Goal: Task Accomplishment & Management: Manage account settings

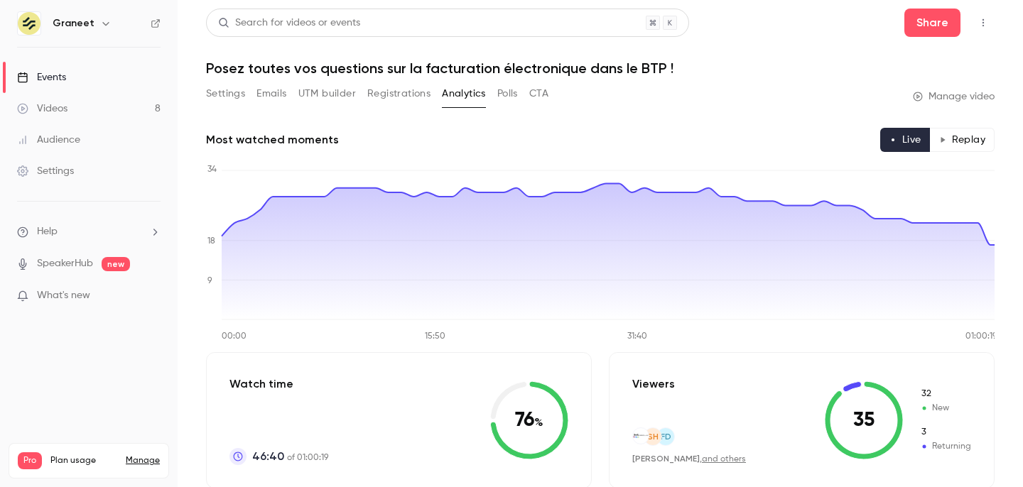
click at [224, 91] on button "Settings" at bounding box center [225, 93] width 39 height 23
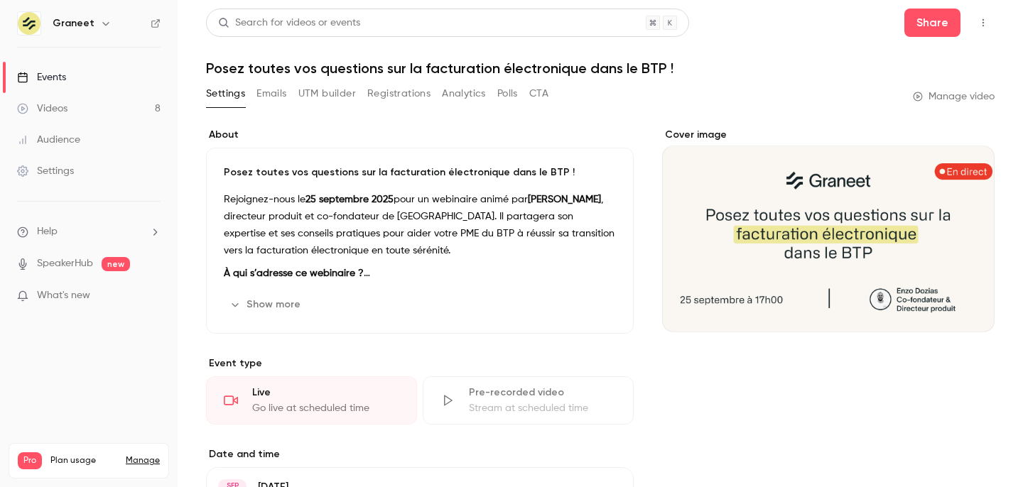
click at [389, 98] on button "Registrations" at bounding box center [398, 93] width 63 height 23
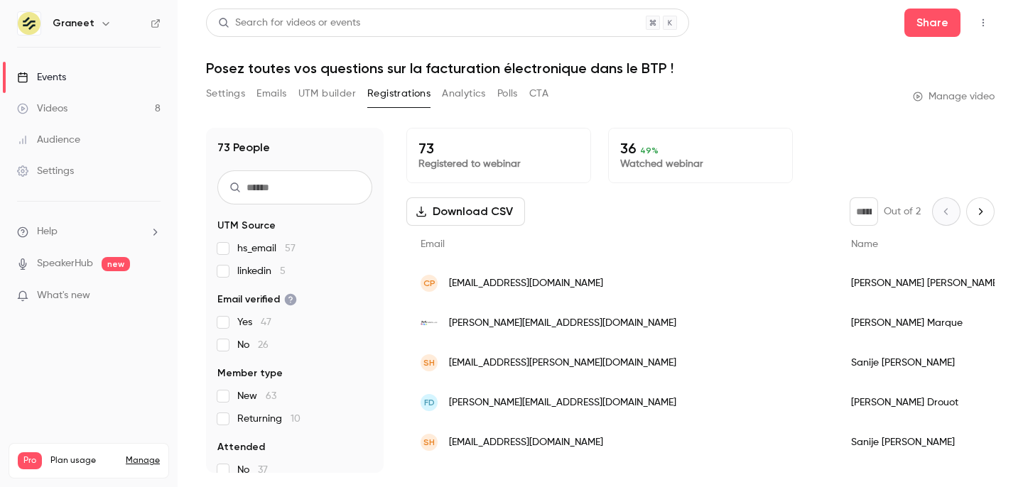
click at [465, 99] on button "Analytics" at bounding box center [464, 93] width 44 height 23
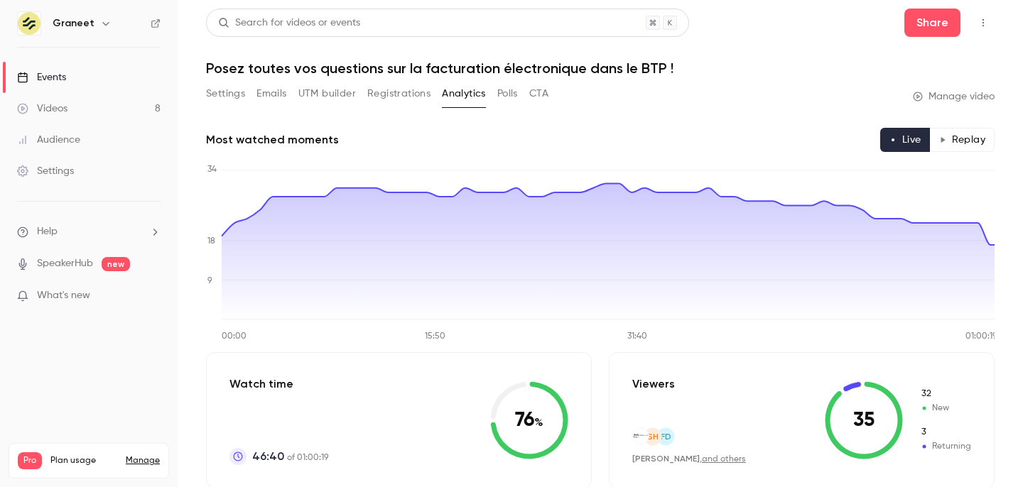
click at [371, 90] on button "Registrations" at bounding box center [398, 93] width 63 height 23
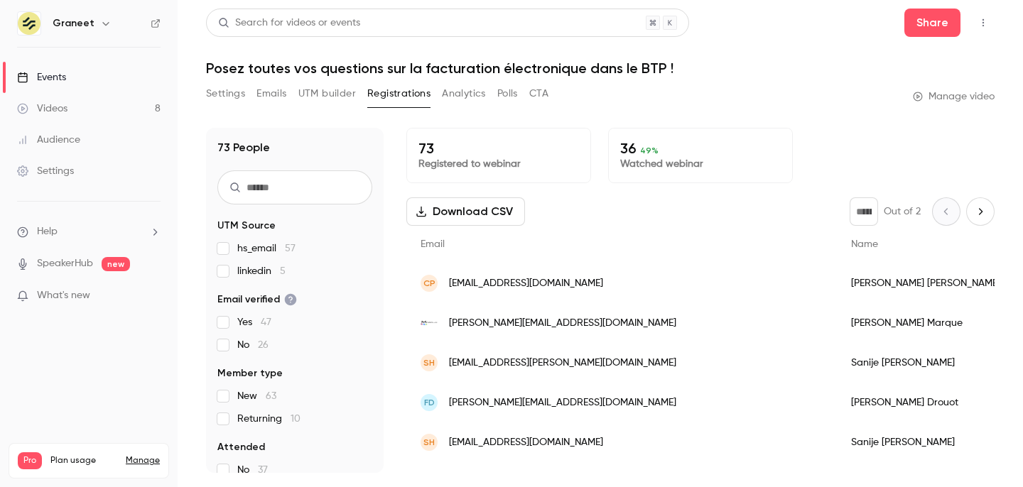
click at [974, 200] on button "Next page" at bounding box center [980, 212] width 28 height 28
type input "*"
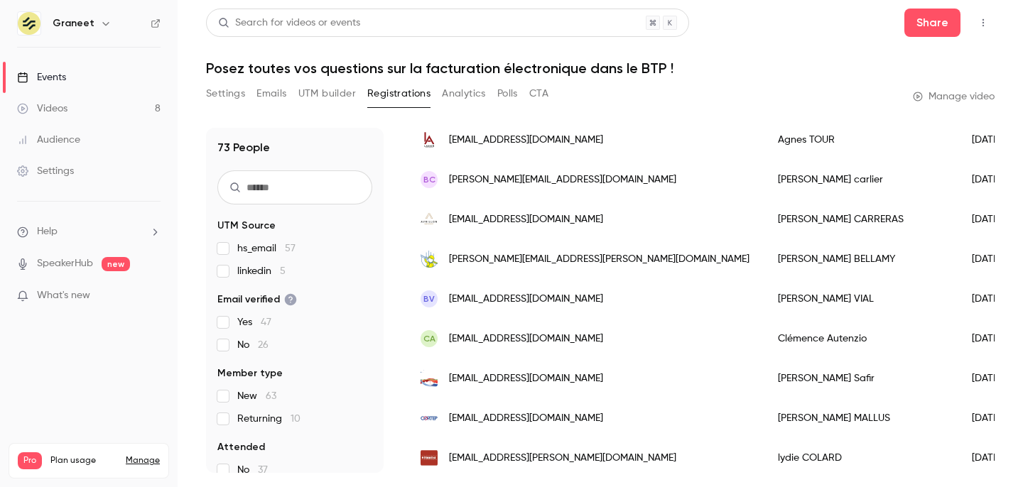
scroll to position [705, 0]
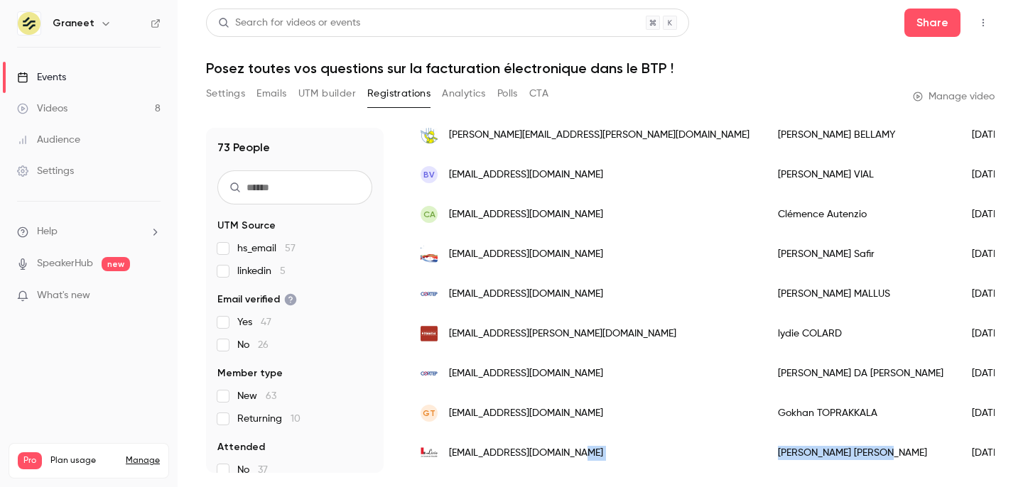
drag, startPoint x: 631, startPoint y: 455, endPoint x: 738, endPoint y: 459, distance: 107.4
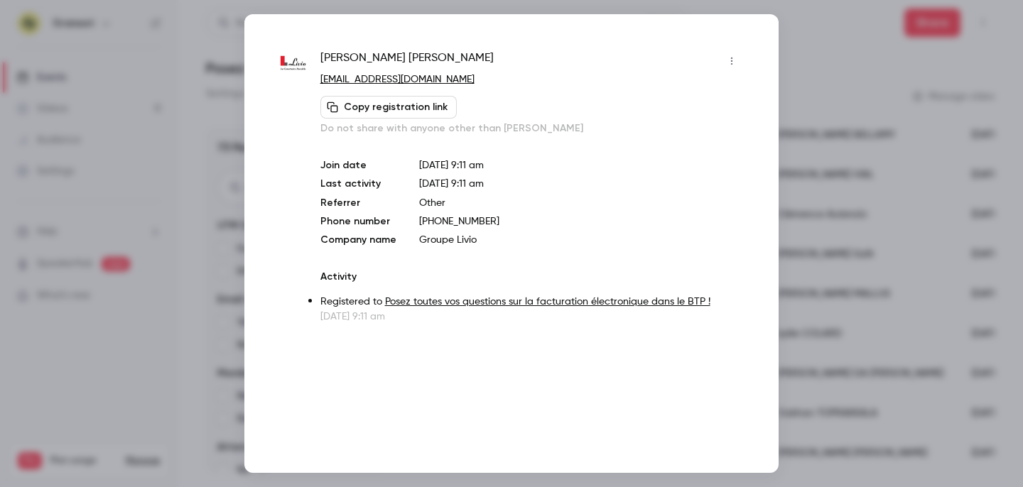
click at [391, 59] on span "[PERSON_NAME]" at bounding box center [406, 61] width 173 height 23
copy div "[PERSON_NAME]"
click at [858, 53] on div at bounding box center [511, 243] width 1023 height 487
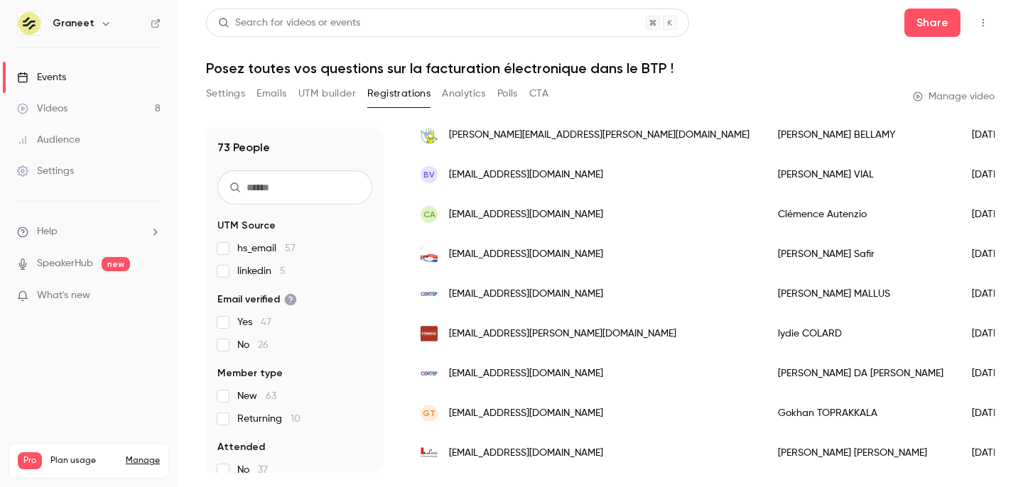
scroll to position [0, 0]
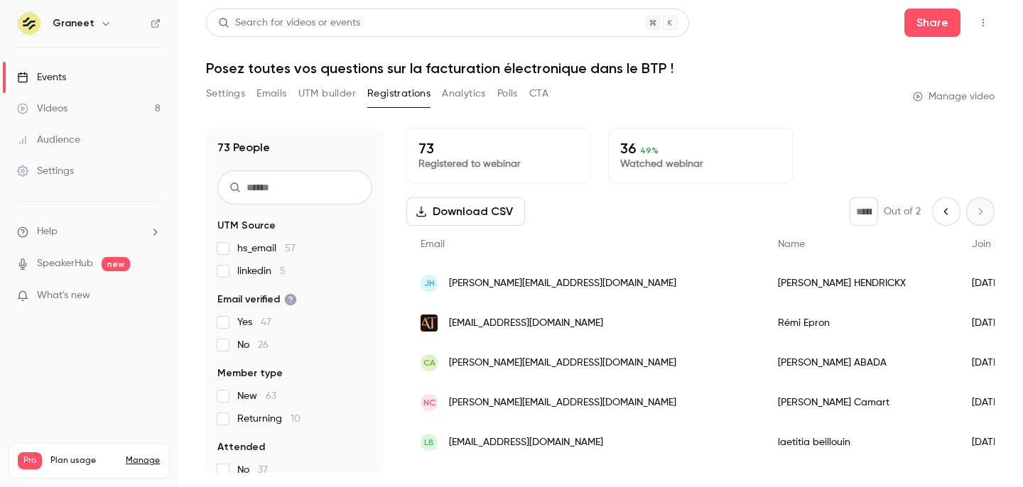
click at [447, 90] on button "Analytics" at bounding box center [464, 93] width 44 height 23
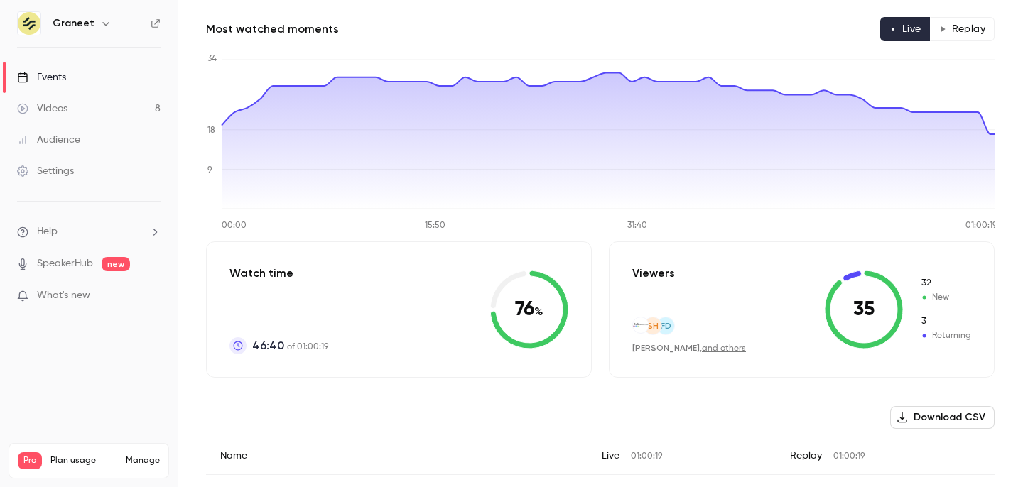
scroll to position [93, 0]
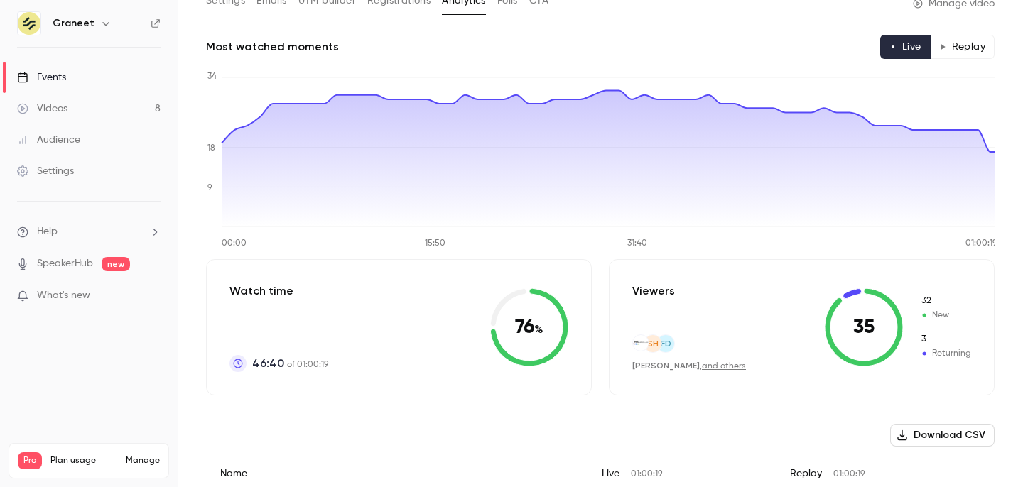
click at [980, 45] on button "Replay" at bounding box center [962, 47] width 65 height 24
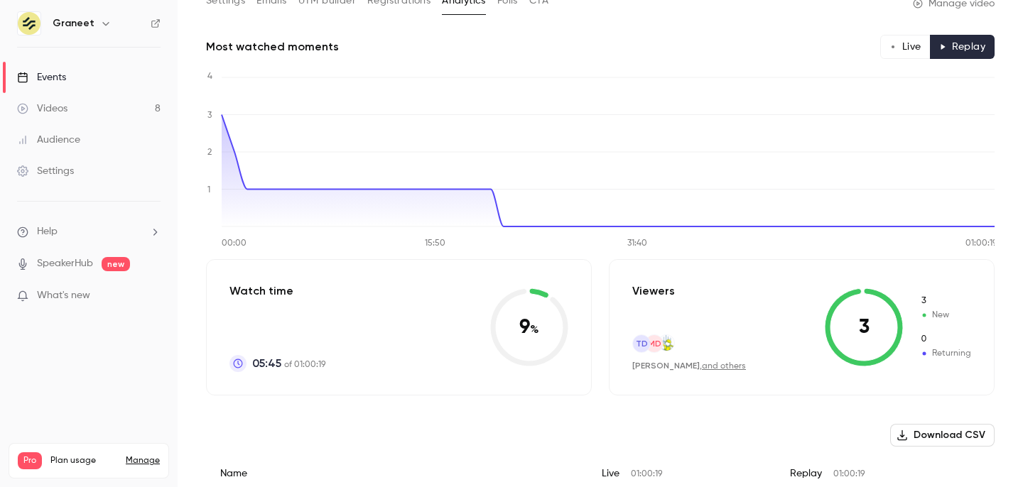
click at [909, 43] on button "Live" at bounding box center [905, 47] width 50 height 24
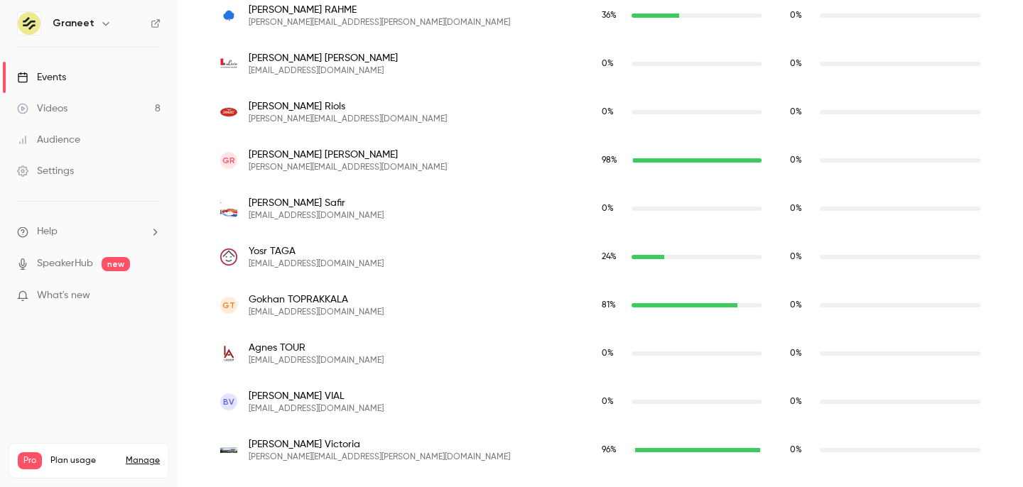
scroll to position [3645, 0]
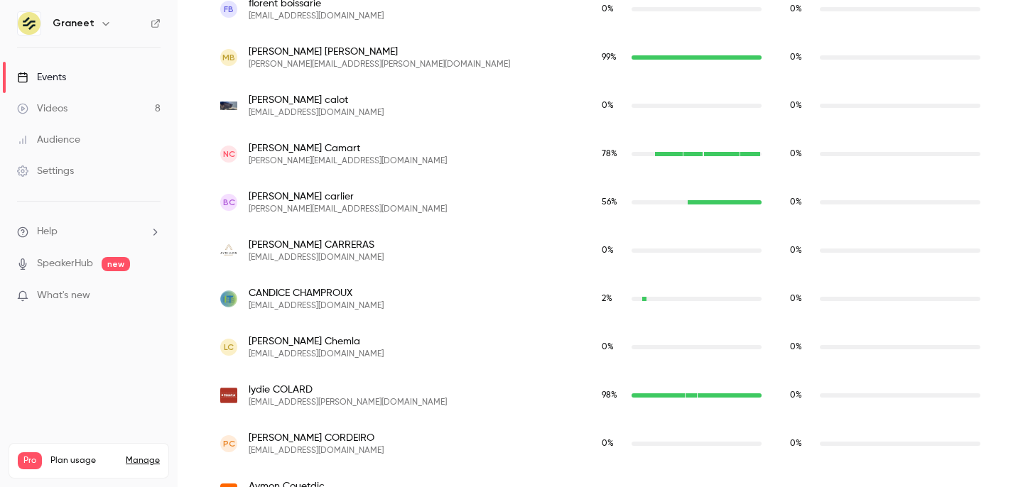
type button "live"
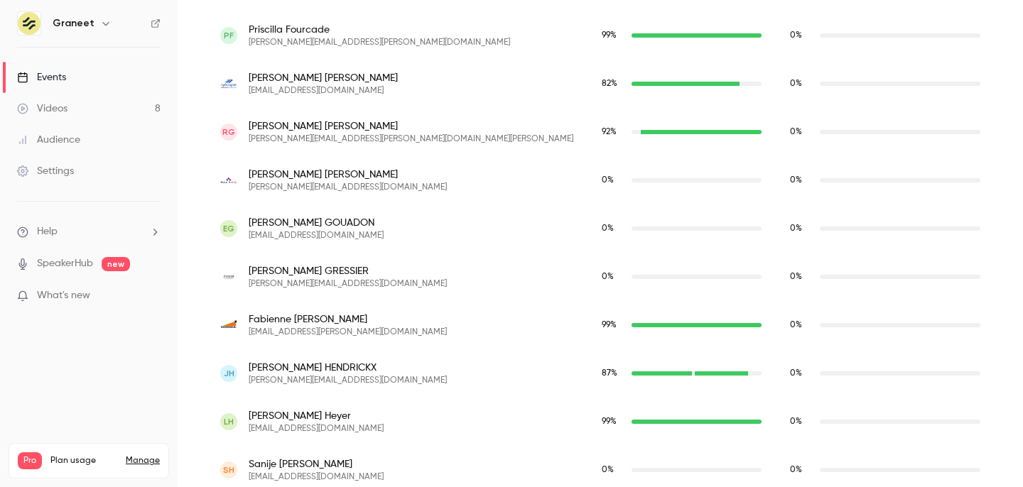
scroll to position [1863, 0]
